Goal: Information Seeking & Learning: Learn about a topic

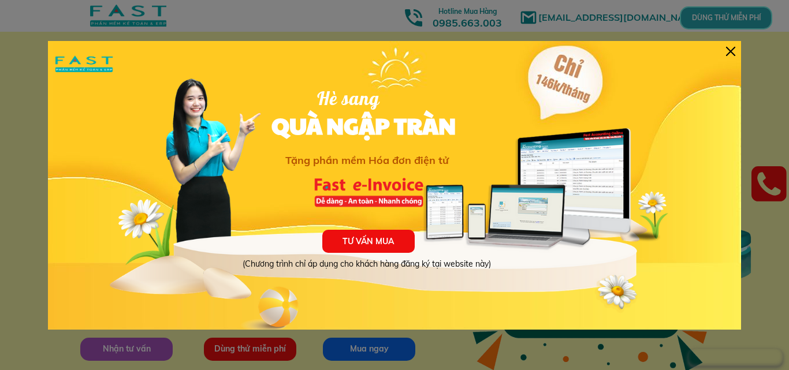
click at [725, 53] on div "TƯ VẤN MUA (Chương trình chỉ áp dụng cho khách hàng đăng ký tại website này) Hè…" at bounding box center [395, 185] width 694 height 289
click at [735, 53] on div at bounding box center [730, 51] width 9 height 9
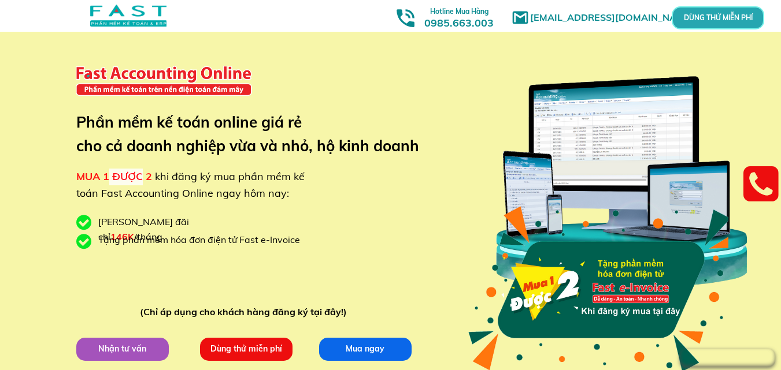
drag, startPoint x: 108, startPoint y: 180, endPoint x: 169, endPoint y: 176, distance: 60.8
click at [159, 176] on div "MUA 1 ĐƯỢC 2 khi đăng ký mua phần mềm kế toán Fast Accounting Online ngay hôm n…" at bounding box center [192, 186] width 232 height 34
drag, startPoint x: 270, startPoint y: 168, endPoint x: 320, endPoint y: 173, distance: 50.0
click at [320, 172] on div "[EMAIL_ADDRESS][DOMAIN_NAME] MUA 1 ĐƯỢC 2 khi đăng ký mua phần mềm kế toán Fast…" at bounding box center [390, 218] width 555 height 436
click at [134, 226] on div "[PERSON_NAME] đãi chỉ 146K /tháng" at bounding box center [173, 229] width 150 height 29
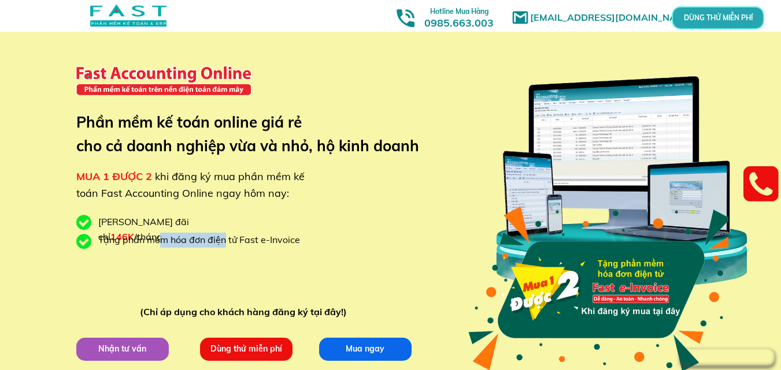
drag, startPoint x: 158, startPoint y: 244, endPoint x: 241, endPoint y: 245, distance: 83.2
click at [225, 245] on div "Tặng phần mềm hóa đơn điện tử Fast e-Invoice" at bounding box center [203, 240] width 210 height 15
click at [284, 243] on div "Tặng phần mềm hóa đơn điện tử Fast e-Invoice" at bounding box center [203, 240] width 210 height 15
drag, startPoint x: 187, startPoint y: 112, endPoint x: 316, endPoint y: 177, distance: 144.2
click at [189, 113] on div at bounding box center [163, 81] width 185 height 68
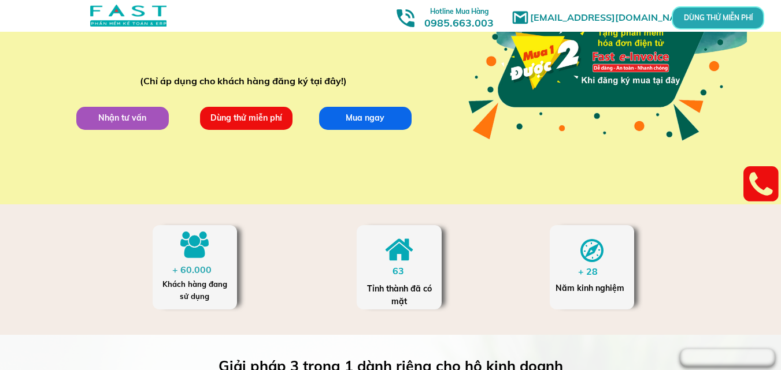
scroll to position [405, 0]
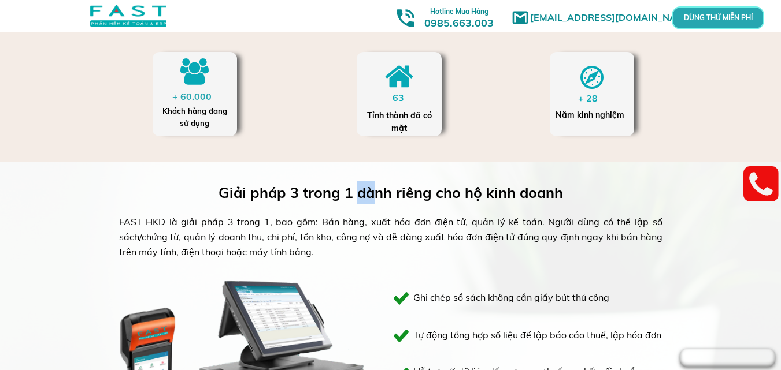
click at [370, 195] on h3 "Giải pháp 3 trong 1 dành riêng cho hộ kinh doanh" at bounding box center [398, 192] width 361 height 23
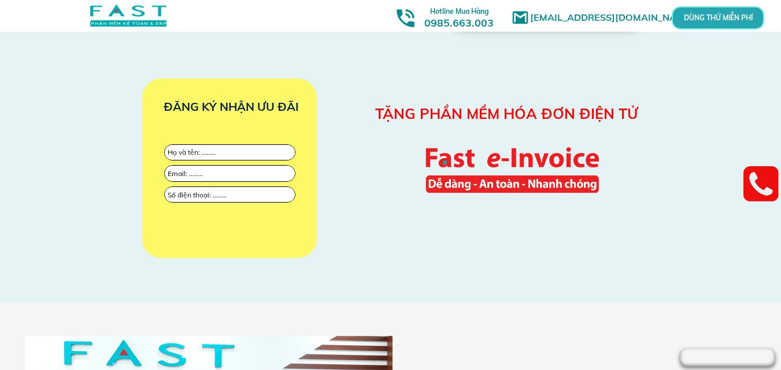
scroll to position [1271, 0]
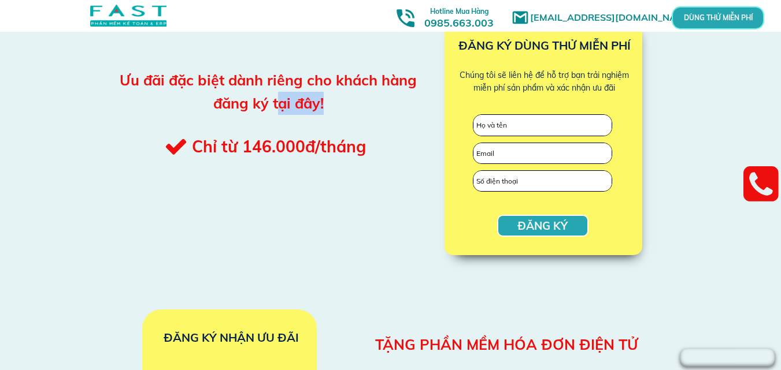
drag, startPoint x: 281, startPoint y: 100, endPoint x: 347, endPoint y: 109, distance: 66.5
click at [343, 105] on div "Ưu đãi đặc biệt dành riêng cho khách hàng đăng ký tại đây!" at bounding box center [268, 92] width 302 height 46
click at [331, 212] on div "ĐĂNG KÝ ĐĂNG KÝ DÙNG THỬ MIỄN PHÍ Chúng tôi sẽ liên hệ để hỗ trợ bạn trải nghiệ…" at bounding box center [390, 130] width 555 height 292
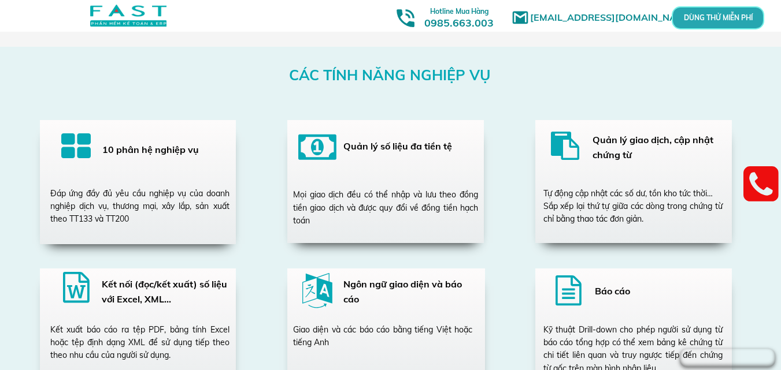
scroll to position [2081, 0]
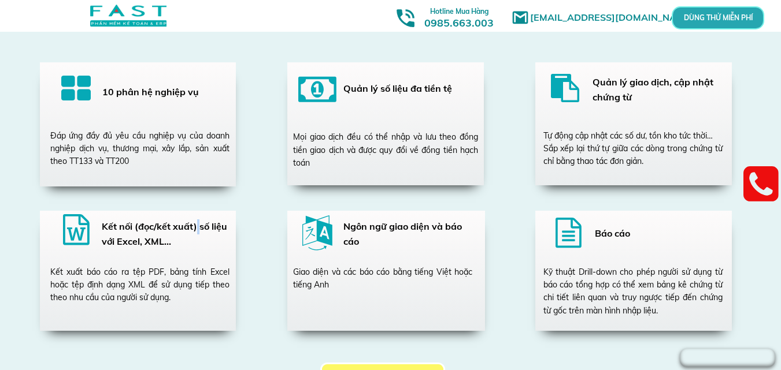
click at [198, 230] on h3 "Kết nối (đọc/kết xuất) số liệu với Excel, XML…" at bounding box center [166, 234] width 128 height 29
click at [378, 254] on div at bounding box center [386, 271] width 198 height 120
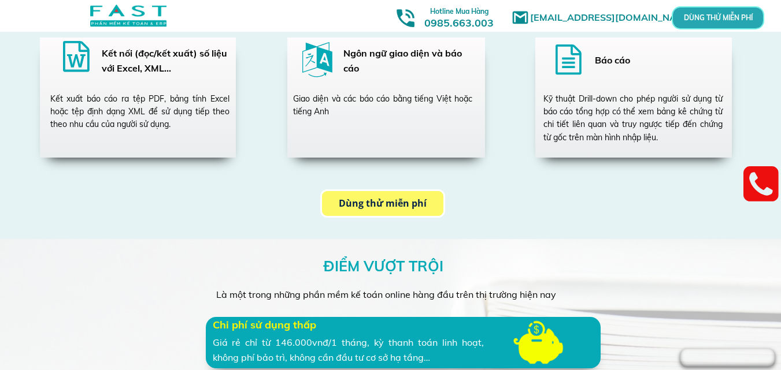
scroll to position [2485, 0]
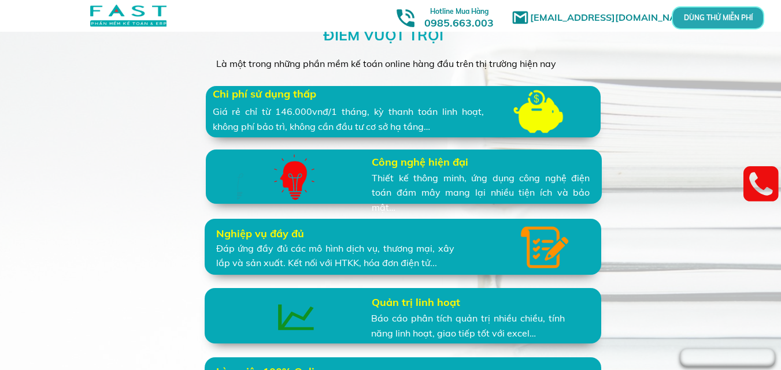
click at [88, 201] on div "ĐIỂM VƯỢT TRỘI Là một trong những phần mềm kế toán online hàng đầu trên thị trư…" at bounding box center [390, 284] width 781 height 553
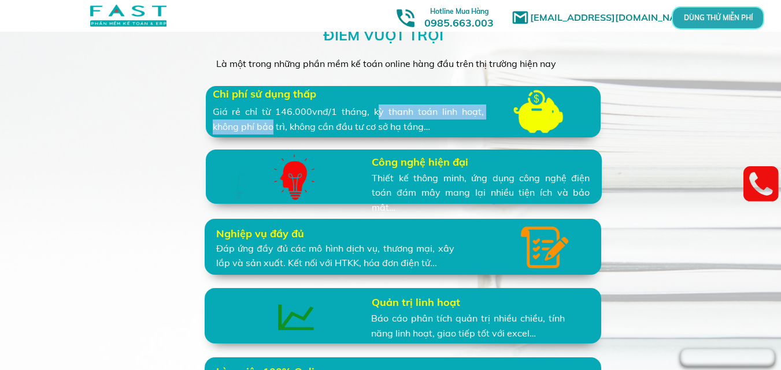
drag, startPoint x: 273, startPoint y: 128, endPoint x: 391, endPoint y: 117, distance: 117.9
click at [391, 117] on div "Giá rẻ chỉ từ 146.000vnđ/1 tháng, kỳ thanh toán linh hoạt, không phí bảo trì, k…" at bounding box center [348, 119] width 271 height 29
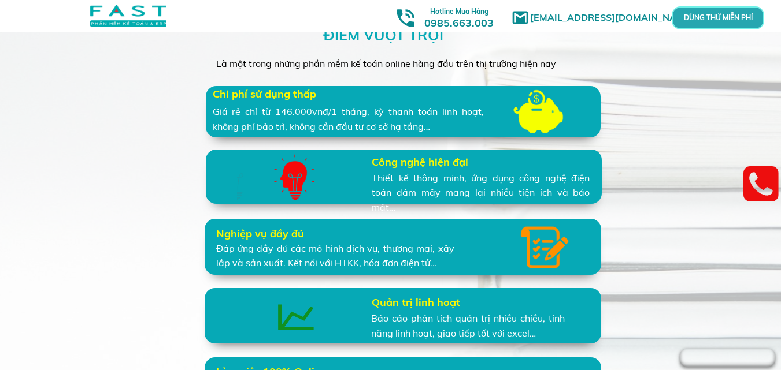
click at [70, 189] on div "ĐIỂM VƯỢT TRỘI Là một trong những phần mềm kế toán online hàng đầu trên thị trư…" at bounding box center [390, 284] width 781 height 553
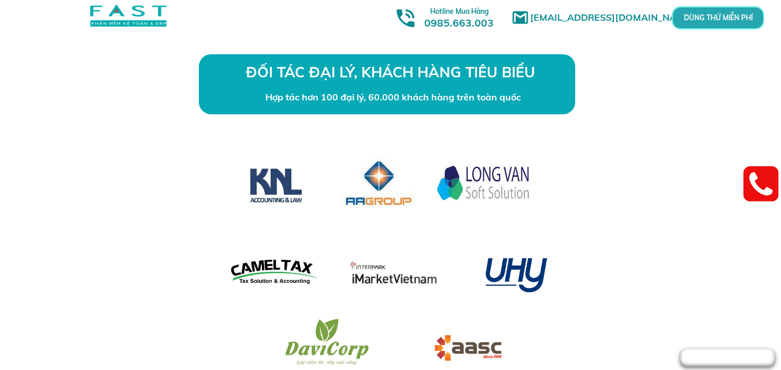
scroll to position [3179, 0]
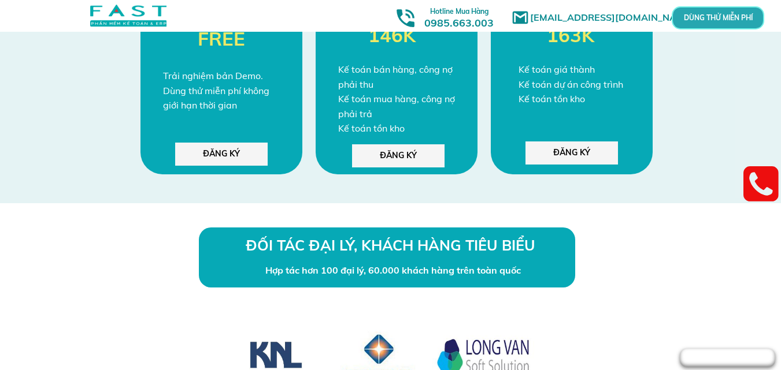
click at [403, 142] on div at bounding box center [397, 62] width 162 height 226
click at [380, 148] on p "ĐĂNG KÝ" at bounding box center [398, 155] width 92 height 23
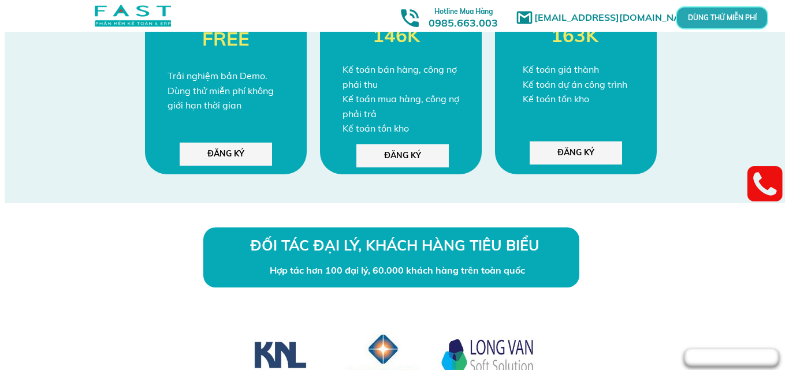
scroll to position [0, 0]
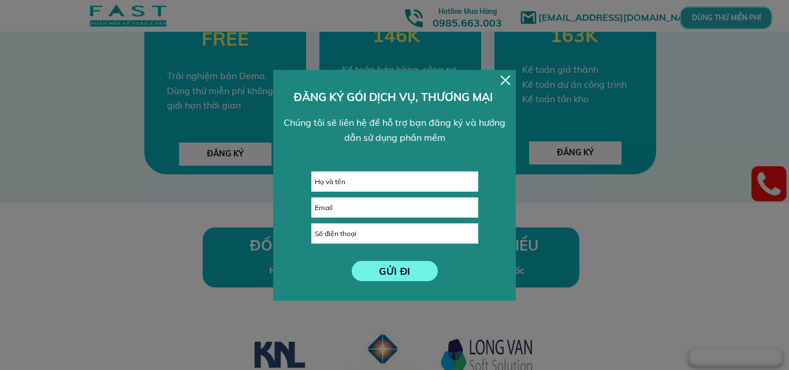
click at [501, 83] on div at bounding box center [505, 80] width 9 height 9
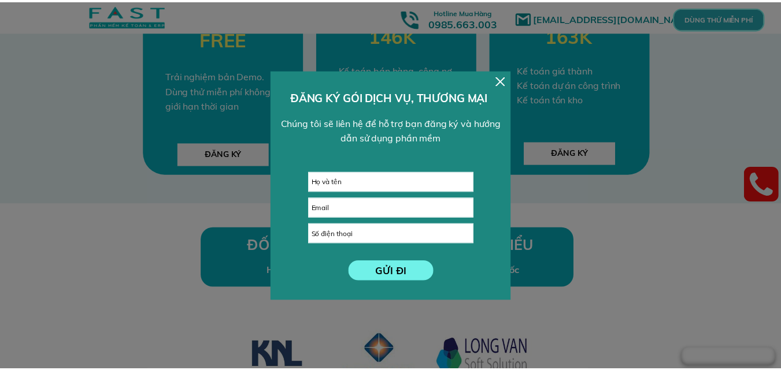
scroll to position [3179, 0]
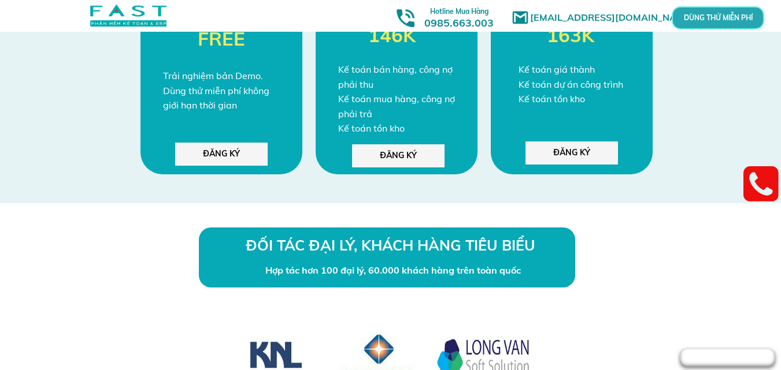
click at [770, 175] on link at bounding box center [760, 185] width 35 height 43
click at [763, 194] on link at bounding box center [760, 185] width 35 height 43
click at [763, 192] on link at bounding box center [760, 185] width 35 height 43
drag, startPoint x: 493, startPoint y: 23, endPoint x: 422, endPoint y: 25, distance: 70.5
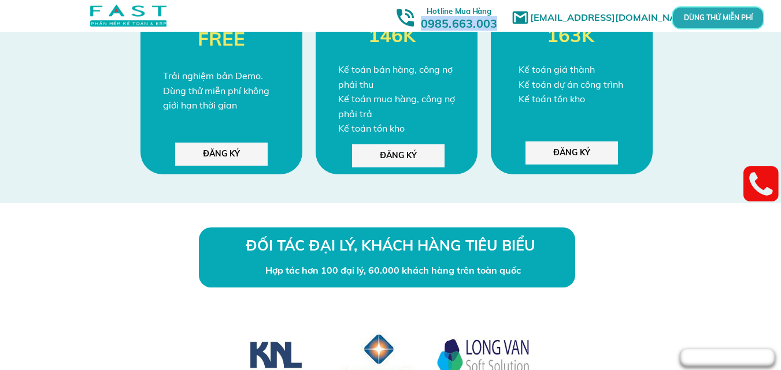
click at [422, 25] on h3 "Hotline Mua Hàng 0985.663.003" at bounding box center [459, 17] width 104 height 28
copy h3 "0985.663.003"
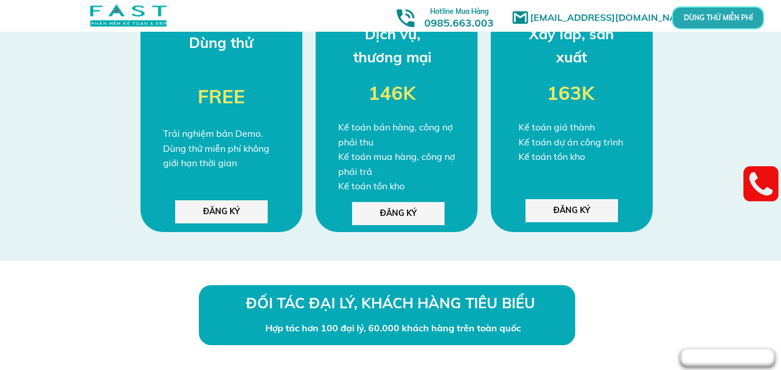
click at [381, 101] on h3 "146K" at bounding box center [392, 93] width 48 height 31
click at [388, 161] on div "Kế toán bán hàng, công nợ phải thu Kế toán mua hàng, công nợ phải trả Kế toán t…" at bounding box center [398, 157] width 121 height 74
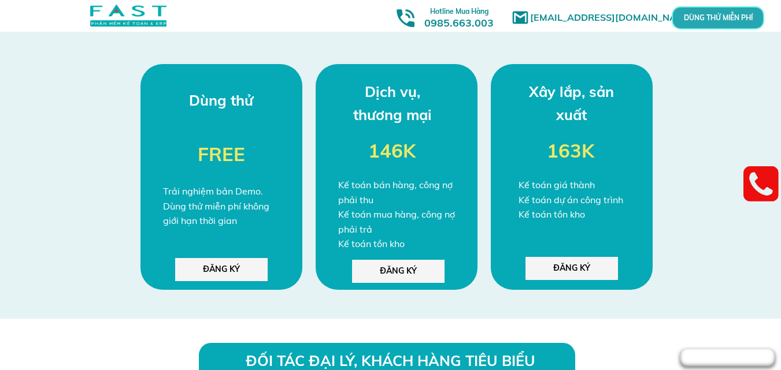
click at [411, 139] on h3 "146K" at bounding box center [392, 151] width 48 height 31
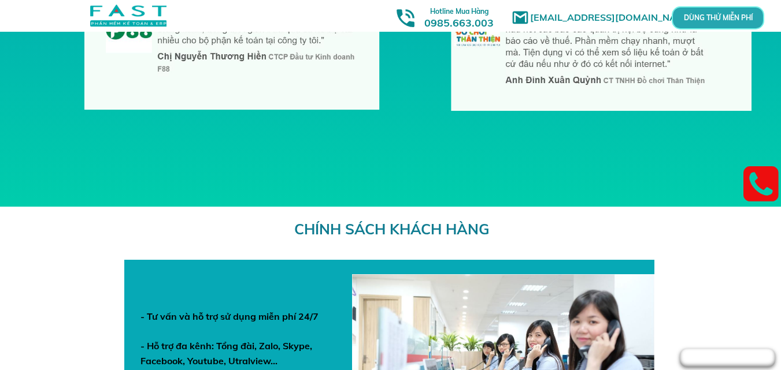
scroll to position [4156, 0]
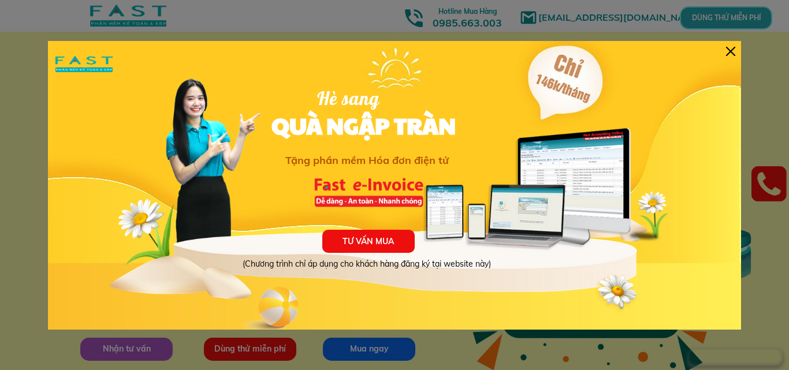
click at [737, 52] on div "TƯ VẤN MUA (Chương trình chỉ áp dụng cho khách hàng đăng ký tại website này) Hè…" at bounding box center [395, 185] width 694 height 289
click at [730, 49] on div at bounding box center [730, 51] width 9 height 9
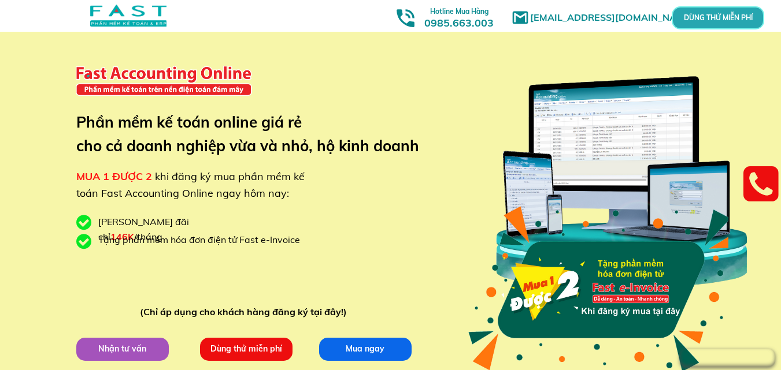
click at [157, 261] on div "[EMAIL_ADDRESS][DOMAIN_NAME] MUA 1 ĐƯỢC 2 khi đăng ký mua phần mềm kế toán Fast…" at bounding box center [390, 218] width 555 height 436
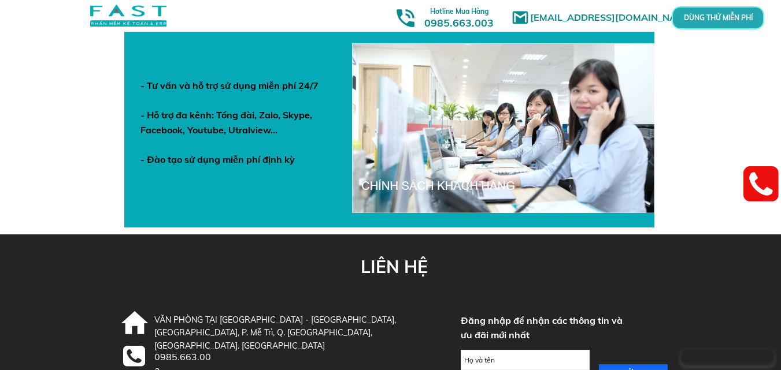
scroll to position [4156, 0]
